Goal: Information Seeking & Learning: Find specific fact

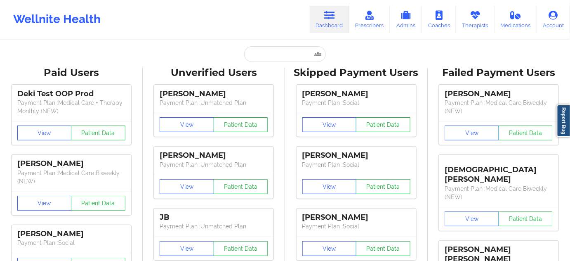
type input "[PERSON_NAME][EMAIL_ADDRESS][DOMAIN_NAME]"
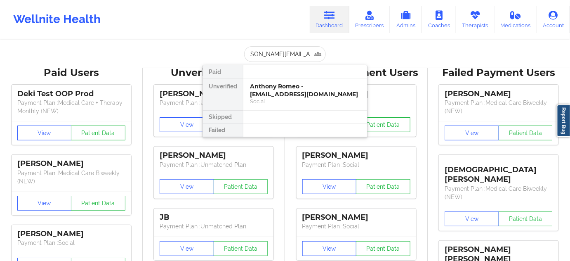
click at [276, 90] on div "Anthony Romeo - [EMAIL_ADDRESS][DOMAIN_NAME]" at bounding box center [305, 89] width 111 height 15
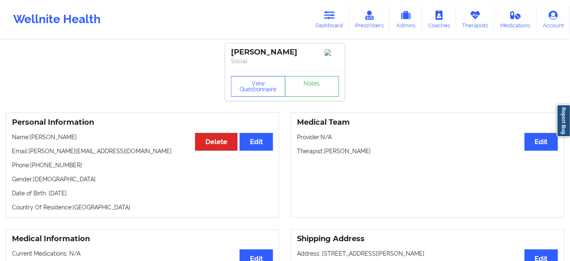
drag, startPoint x: 325, startPoint y: 153, endPoint x: 388, endPoint y: 151, distance: 62.3
click at [389, 151] on p "Therapist: [PERSON_NAME]" at bounding box center [427, 151] width 261 height 8
copy p "[PERSON_NAME]"
click at [265, 91] on button "View Questionnaire" at bounding box center [258, 86] width 54 height 21
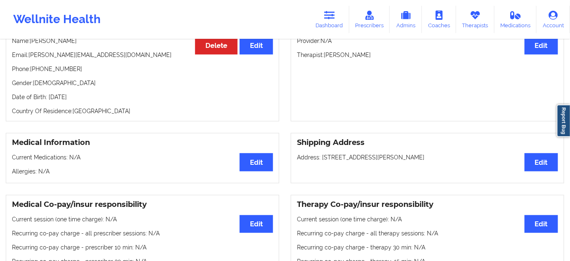
scroll to position [175, 0]
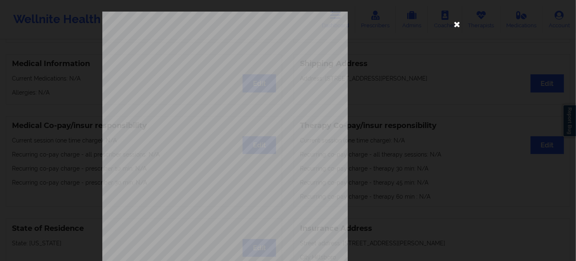
click at [454, 24] on icon at bounding box center [456, 23] width 13 height 13
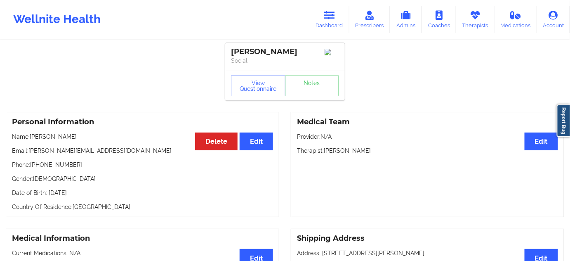
scroll to position [0, 0]
click at [310, 87] on link "Notes" at bounding box center [312, 86] width 54 height 21
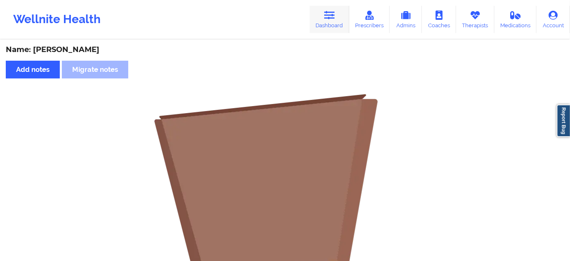
click at [329, 21] on link "Dashboard" at bounding box center [330, 19] width 40 height 27
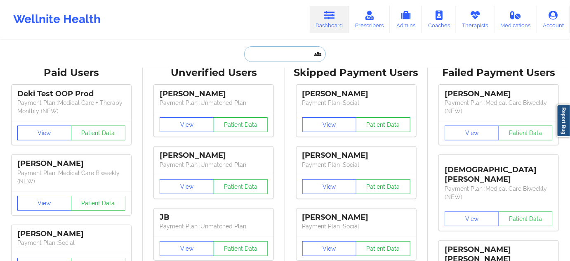
click at [271, 55] on input "text" at bounding box center [285, 54] width 82 height 16
type input "s"
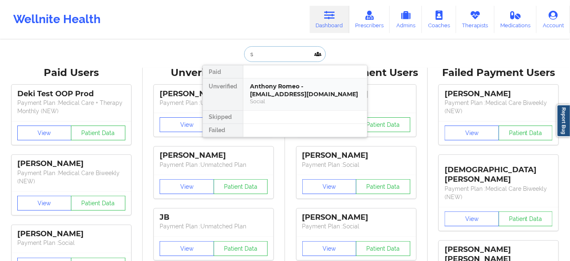
click at [287, 88] on div "Anthony Romeo - [EMAIL_ADDRESS][DOMAIN_NAME]" at bounding box center [305, 89] width 111 height 15
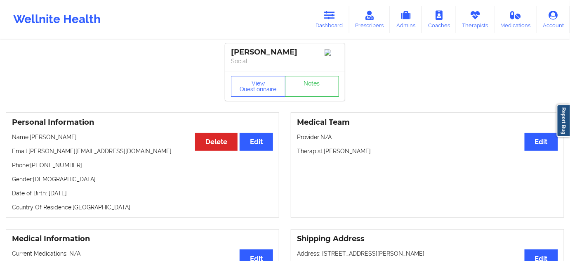
click at [273, 49] on div "[PERSON_NAME]" at bounding box center [285, 51] width 108 height 9
copy div "[PERSON_NAME]"
drag, startPoint x: 232, startPoint y: 51, endPoint x: 303, endPoint y: 49, distance: 71.8
click at [303, 49] on div "[PERSON_NAME]" at bounding box center [285, 51] width 108 height 9
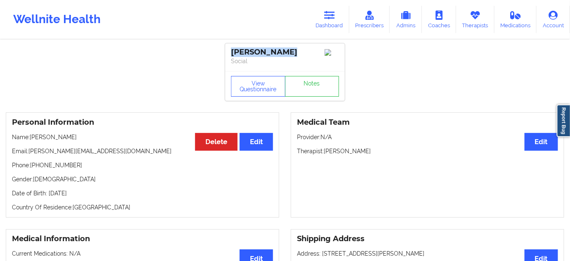
copy div "[PERSON_NAME]"
drag, startPoint x: 325, startPoint y: 153, endPoint x: 381, endPoint y: 129, distance: 61.0
click at [379, 154] on p "Therapist: [PERSON_NAME]" at bounding box center [427, 151] width 261 height 8
copy p "[PERSON_NAME]"
click at [325, 17] on icon at bounding box center [329, 15] width 11 height 9
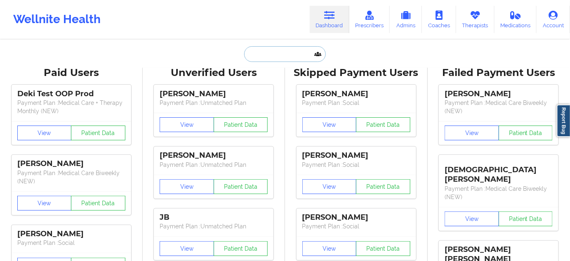
click at [263, 60] on input "text" at bounding box center [285, 54] width 82 height 16
paste input "[EMAIL_ADDRESS][DOMAIN_NAME]"
type input "[EMAIL_ADDRESS][DOMAIN_NAME]"
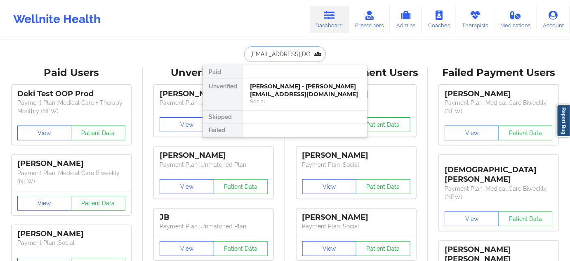
click at [265, 98] on div "Social" at bounding box center [305, 101] width 111 height 7
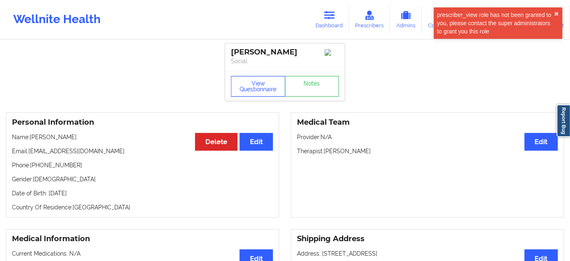
click at [278, 88] on button "View Questionnaire" at bounding box center [258, 86] width 54 height 21
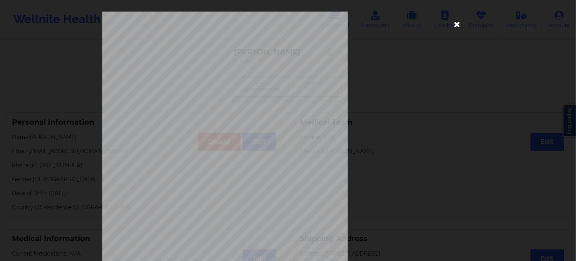
click at [454, 21] on icon at bounding box center [456, 23] width 13 height 13
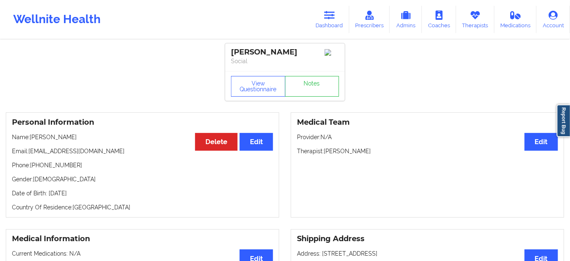
drag, startPoint x: 233, startPoint y: 52, endPoint x: 306, endPoint y: 53, distance: 73.8
click at [311, 51] on div "[PERSON_NAME]" at bounding box center [285, 51] width 108 height 9
copy div "[PERSON_NAME]"
click at [350, 152] on p "Therapist: [PERSON_NAME]" at bounding box center [427, 151] width 261 height 8
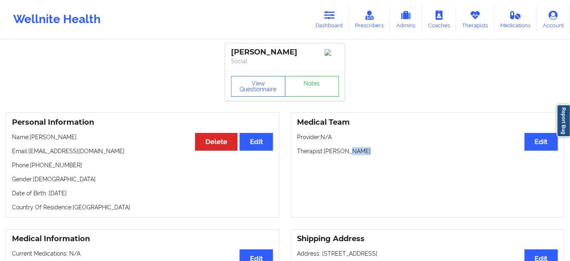
copy p "White"
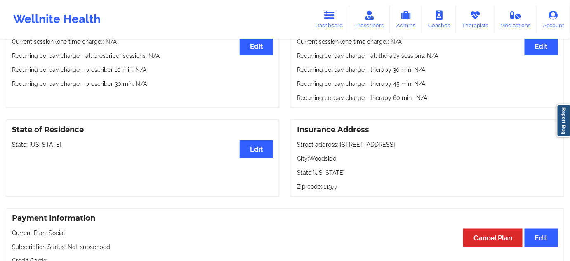
scroll to position [275, 0]
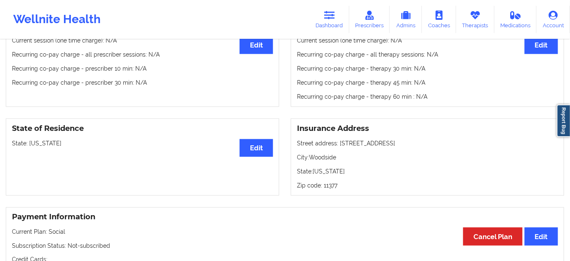
drag, startPoint x: 338, startPoint y: 147, endPoint x: 390, endPoint y: 146, distance: 52.4
click at [390, 146] on p "Street address: [STREET_ADDRESS]" at bounding box center [427, 143] width 261 height 8
copy p "[STREET_ADDRESS]"
click at [323, 157] on p "City: [GEOGRAPHIC_DATA]" at bounding box center [427, 157] width 261 height 8
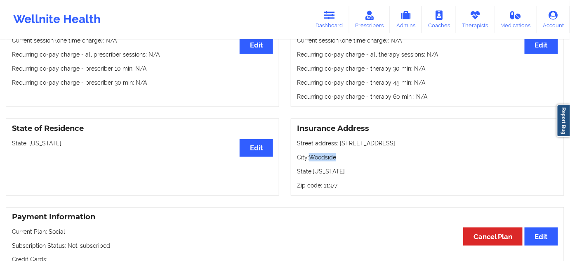
copy p "Woodside"
click at [335, 189] on p "Zip code: 11377" at bounding box center [427, 185] width 261 height 8
copy p "11377"
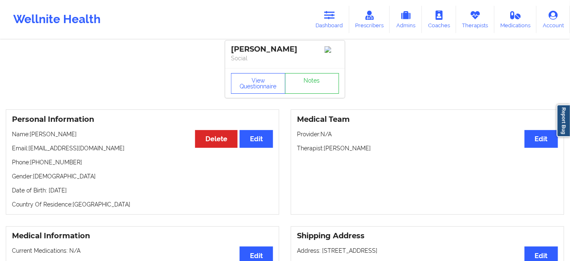
scroll to position [0, 0]
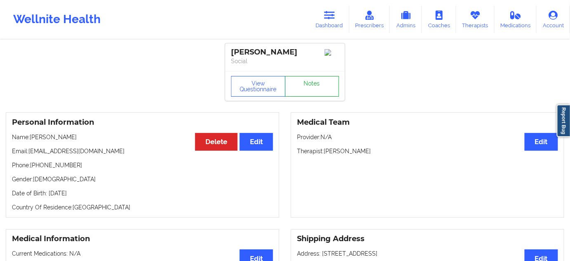
click at [312, 89] on link "Notes" at bounding box center [312, 86] width 54 height 21
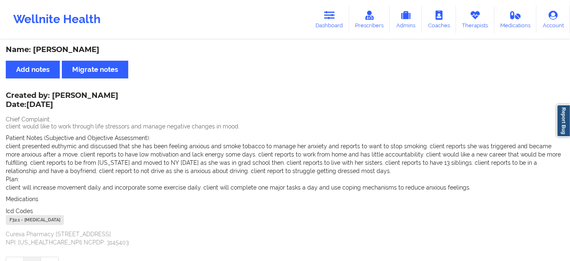
click at [16, 218] on div "F32.1 - [MEDICAL_DATA]" at bounding box center [35, 220] width 58 height 10
